Goal: Task Accomplishment & Management: Use online tool/utility

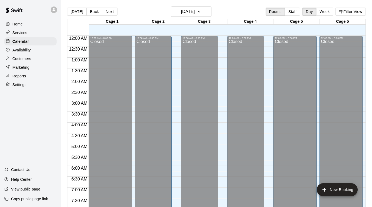
scroll to position [189, 0]
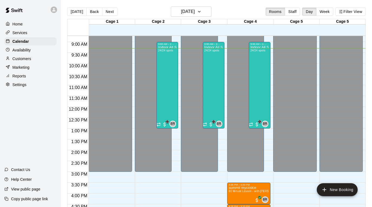
click at [43, 50] on div "Availability" at bounding box center [30, 50] width 52 height 8
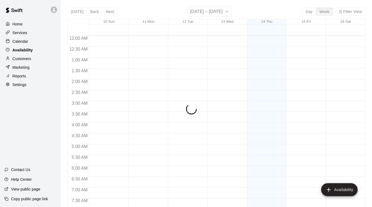
scroll to position [210, 0]
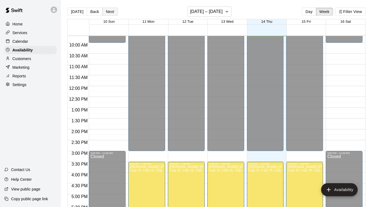
click at [110, 11] on button "Next" at bounding box center [109, 12] width 15 height 8
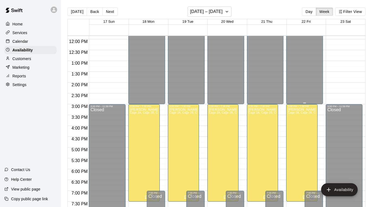
scroll to position [271, 0]
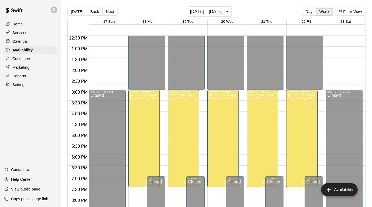
click at [266, 131] on div "[PERSON_NAME] [PERSON_NAME] Cage 2A, Cage 2B, Cage 3A, Cage 3B, Cage 4A, Cage 4…" at bounding box center [262, 196] width 28 height 207
click at [254, 101] on icon "edit" at bounding box center [253, 99] width 6 height 6
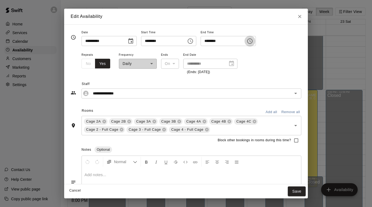
click at [253, 41] on icon "Choose time, selected time is 7:30 PM" at bounding box center [249, 41] width 6 height 6
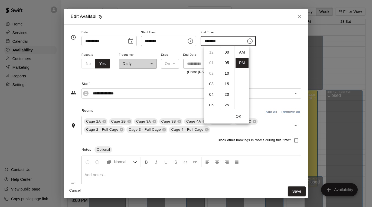
scroll to position [10, 0]
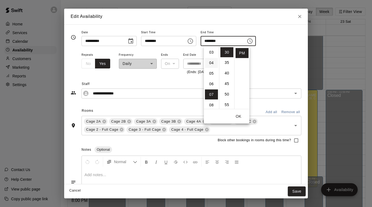
click at [213, 62] on li "04" at bounding box center [211, 63] width 13 height 10
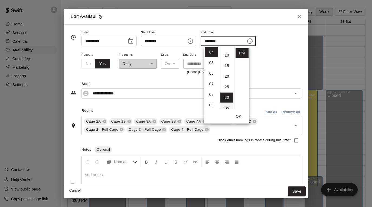
scroll to position [0, 0]
click at [227, 54] on li "00" at bounding box center [226, 52] width 13 height 10
type input "********"
click at [264, 72] on div "**********" at bounding box center [191, 63] width 220 height 24
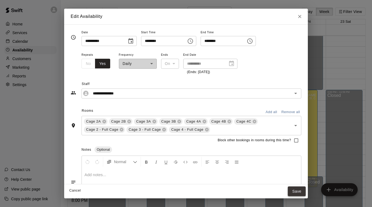
click at [296, 188] on button "Save" at bounding box center [296, 191] width 18 height 10
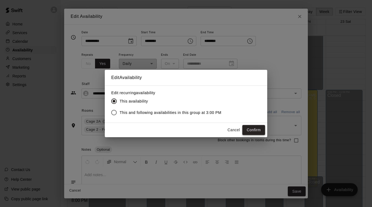
click at [252, 130] on button "Confirm" at bounding box center [253, 130] width 23 height 10
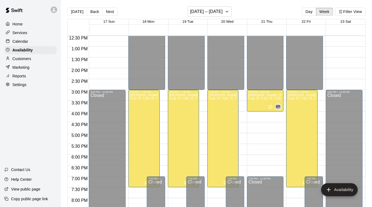
click at [40, 60] on div "Customers" at bounding box center [30, 59] width 52 height 8
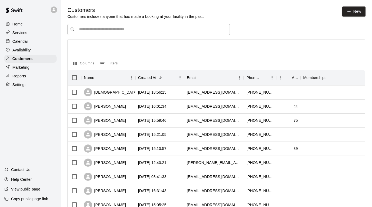
click at [22, 76] on p "Reports" at bounding box center [19, 75] width 14 height 5
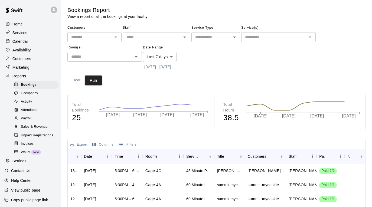
click at [38, 125] on span "Sales & Revenue" at bounding box center [34, 126] width 27 height 5
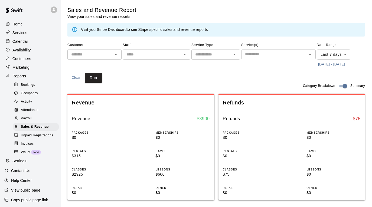
click at [168, 54] on input "text" at bounding box center [151, 54] width 55 height 7
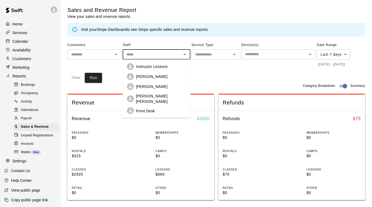
click at [158, 93] on li "[PERSON_NAME] [PERSON_NAME]" at bounding box center [156, 99] width 68 height 14
type input "**********"
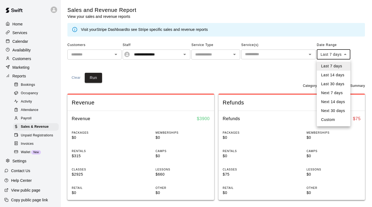
click at [339, 55] on body "**********" at bounding box center [186, 202] width 372 height 404
click at [331, 118] on li "Custom" at bounding box center [333, 119] width 34 height 9
type input "******"
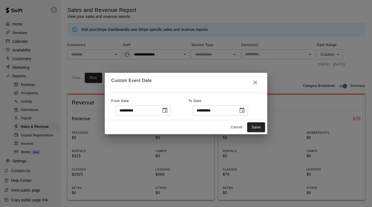
click at [244, 109] on icon "Choose date, selected date is Aug 14, 2025" at bounding box center [241, 109] width 5 height 5
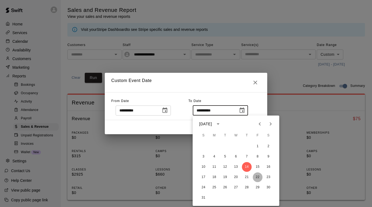
click at [254, 178] on button "22" at bounding box center [258, 177] width 10 height 10
type input "**********"
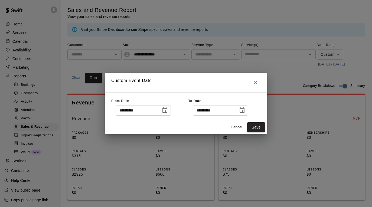
click at [165, 109] on icon "Choose date, selected date is Aug 7, 2025" at bounding box center [164, 110] width 6 height 6
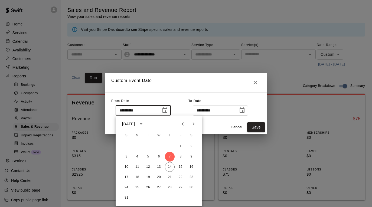
click at [185, 123] on icon "Previous month" at bounding box center [182, 124] width 6 height 6
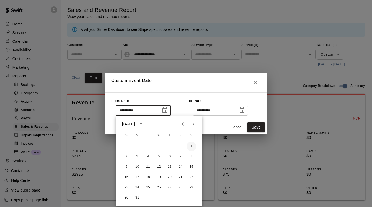
click at [193, 146] on button "1" at bounding box center [191, 146] width 10 height 10
type input "**********"
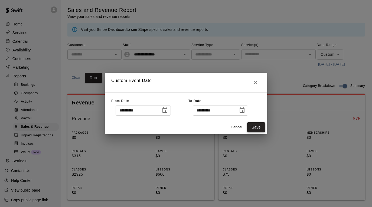
click at [255, 128] on button "Save" at bounding box center [256, 127] width 18 height 10
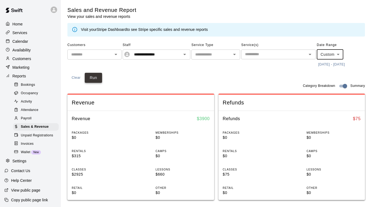
click at [97, 76] on button "Run" at bounding box center [93, 78] width 17 height 10
click at [179, 54] on icon "Clear" at bounding box center [177, 54] width 5 height 5
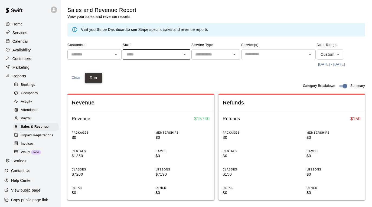
click at [95, 78] on button "Run" at bounding box center [93, 78] width 17 height 10
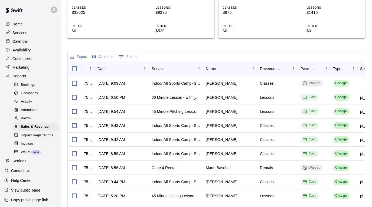
scroll to position [168, 0]
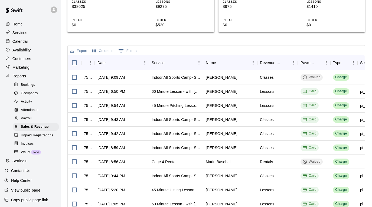
click at [34, 42] on div "Calendar" at bounding box center [30, 41] width 52 height 8
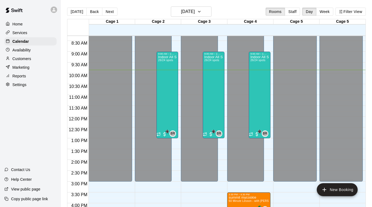
scroll to position [174, 0]
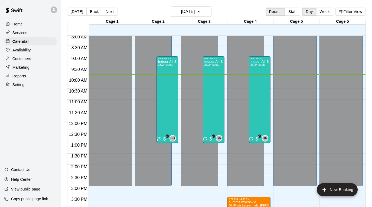
click at [29, 56] on p "Customers" at bounding box center [21, 58] width 19 height 5
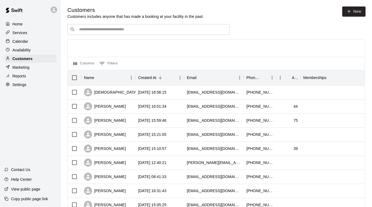
click at [28, 75] on div "Reports" at bounding box center [30, 76] width 52 height 8
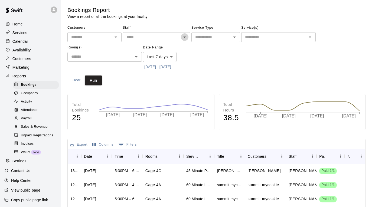
click at [184, 35] on icon "Open" at bounding box center [184, 37] width 6 height 6
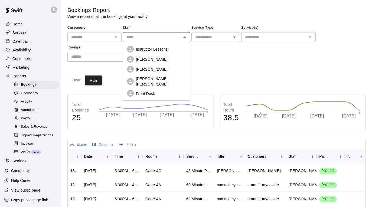
click at [172, 79] on div "[PERSON_NAME] [PERSON_NAME]" at bounding box center [161, 81] width 50 height 11
type input "**********"
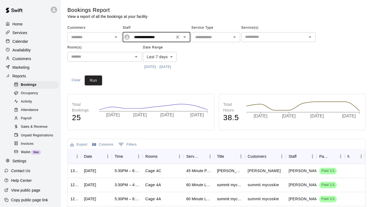
click at [171, 65] on button "[DATE] - [DATE]" at bounding box center [157, 67] width 29 height 8
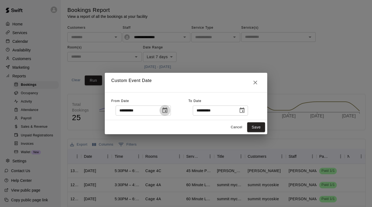
click at [164, 108] on icon "Choose date, selected date is Aug 7, 2025" at bounding box center [164, 109] width 5 height 5
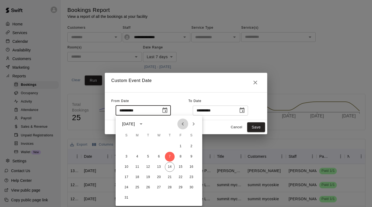
click at [180, 125] on icon "Previous month" at bounding box center [182, 124] width 6 height 6
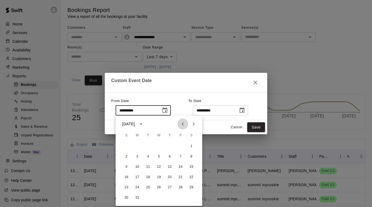
click at [180, 125] on icon "Previous month" at bounding box center [182, 124] width 6 height 6
click at [195, 127] on button "Next month" at bounding box center [193, 123] width 11 height 11
click at [191, 147] on button "1" at bounding box center [191, 146] width 10 height 10
type input "**********"
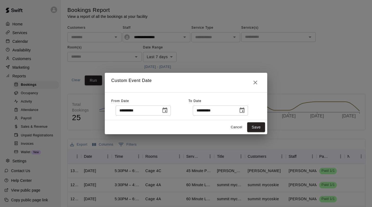
click at [242, 110] on icon "Choose date, selected date is Aug 14, 2025" at bounding box center [241, 110] width 6 height 6
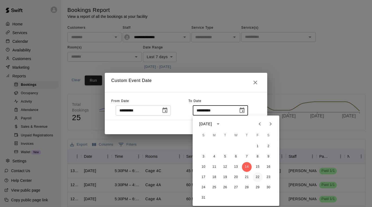
click at [255, 176] on button "22" at bounding box center [258, 177] width 10 height 10
type input "**********"
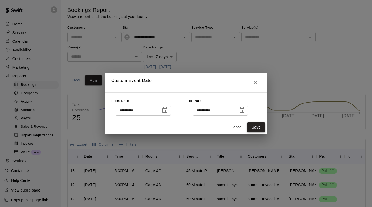
click at [258, 127] on button "Save" at bounding box center [256, 127] width 18 height 10
type input "******"
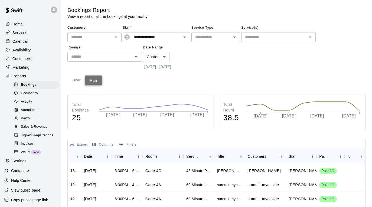
click at [94, 81] on button "Run" at bounding box center [93, 80] width 17 height 10
